Goal: Information Seeking & Learning: Learn about a topic

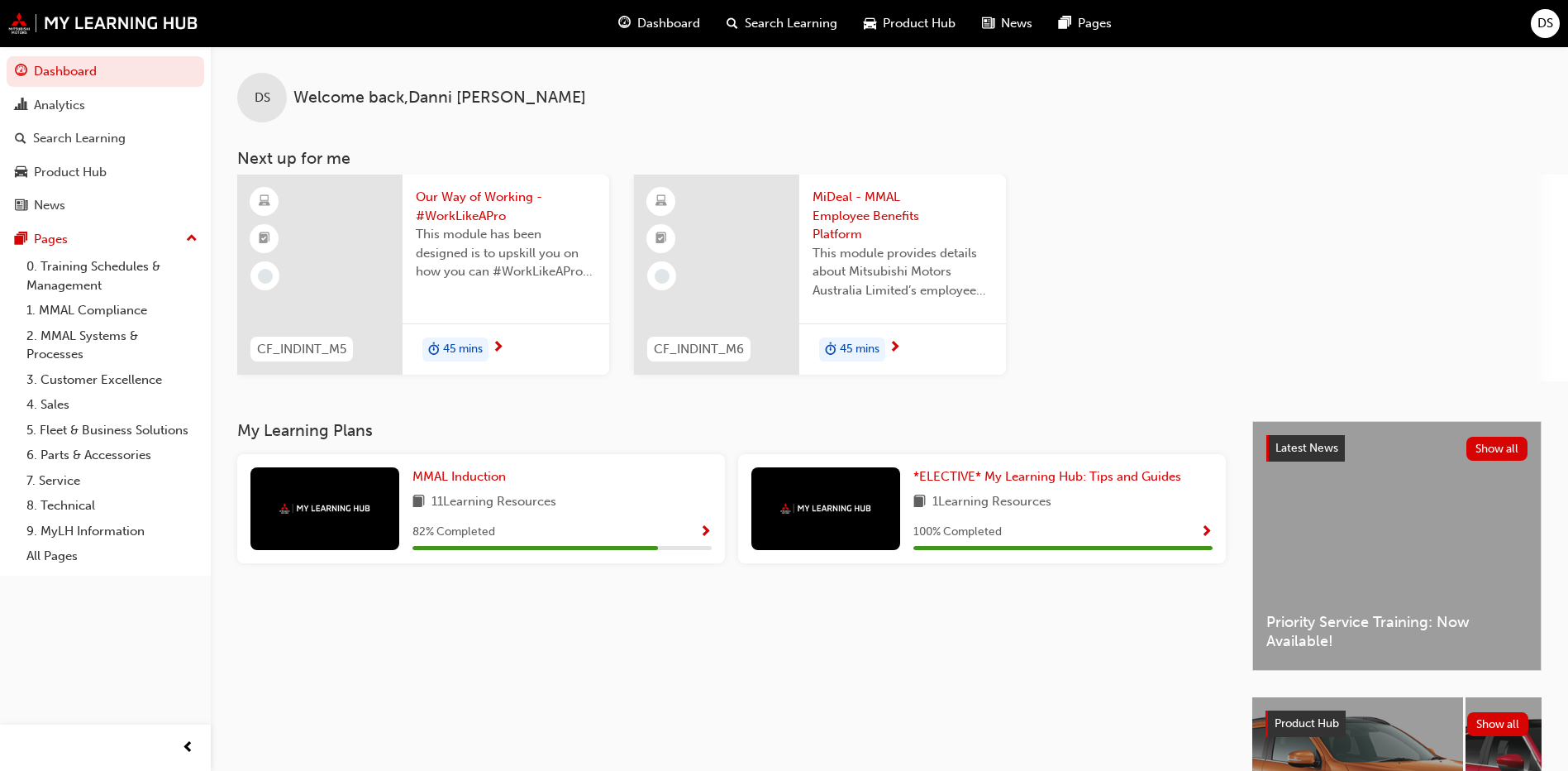
click at [767, 13] on div "Search Learning" at bounding box center [782, 23] width 137 height 34
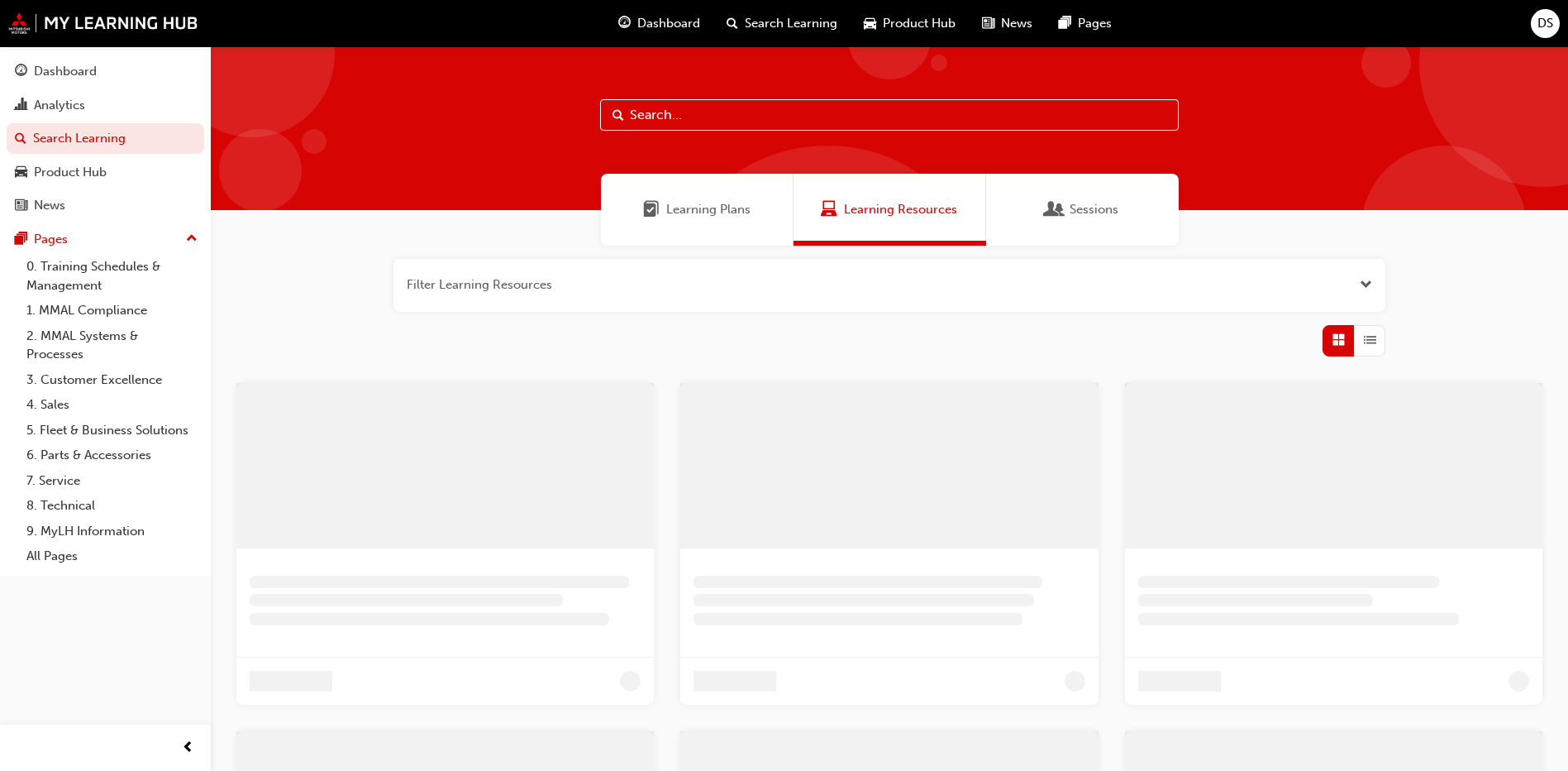
click at [722, 118] on input "text" at bounding box center [889, 115] width 579 height 31
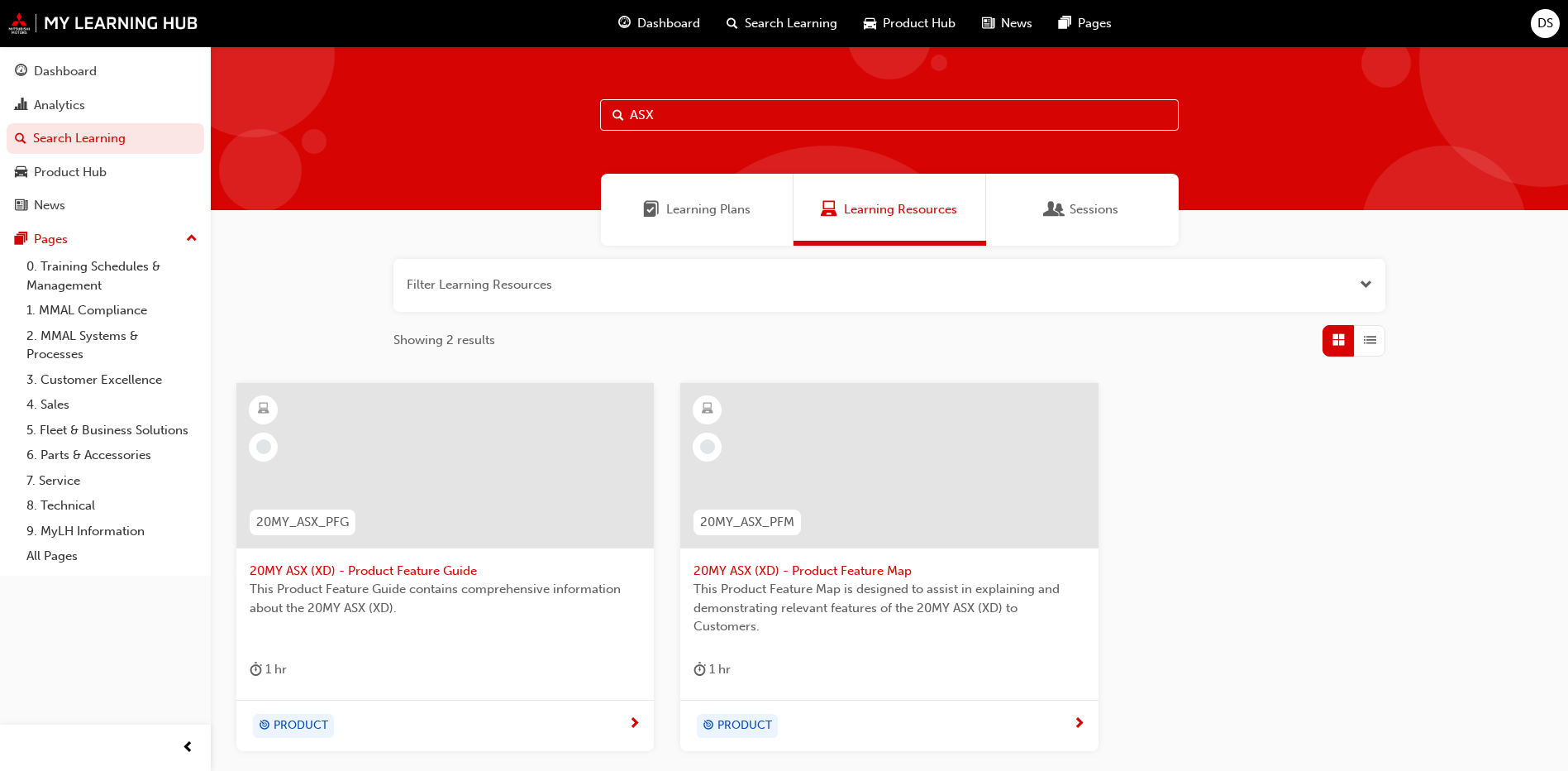
type input "ASX"
click at [1091, 188] on div "Sessions" at bounding box center [1082, 210] width 193 height 72
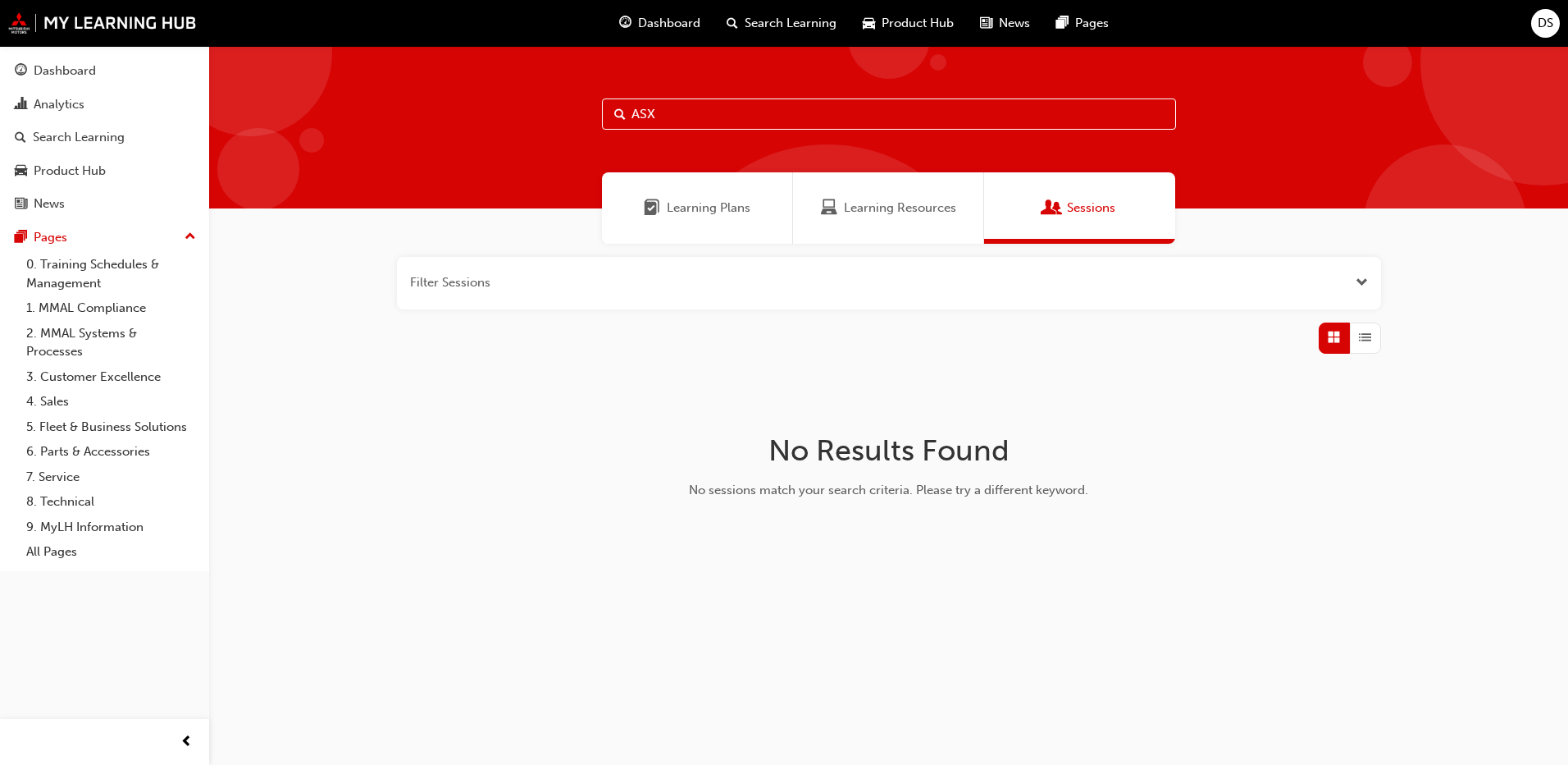
click at [812, 122] on input "ASX" at bounding box center [889, 114] width 574 height 31
